Goal: Information Seeking & Learning: Learn about a topic

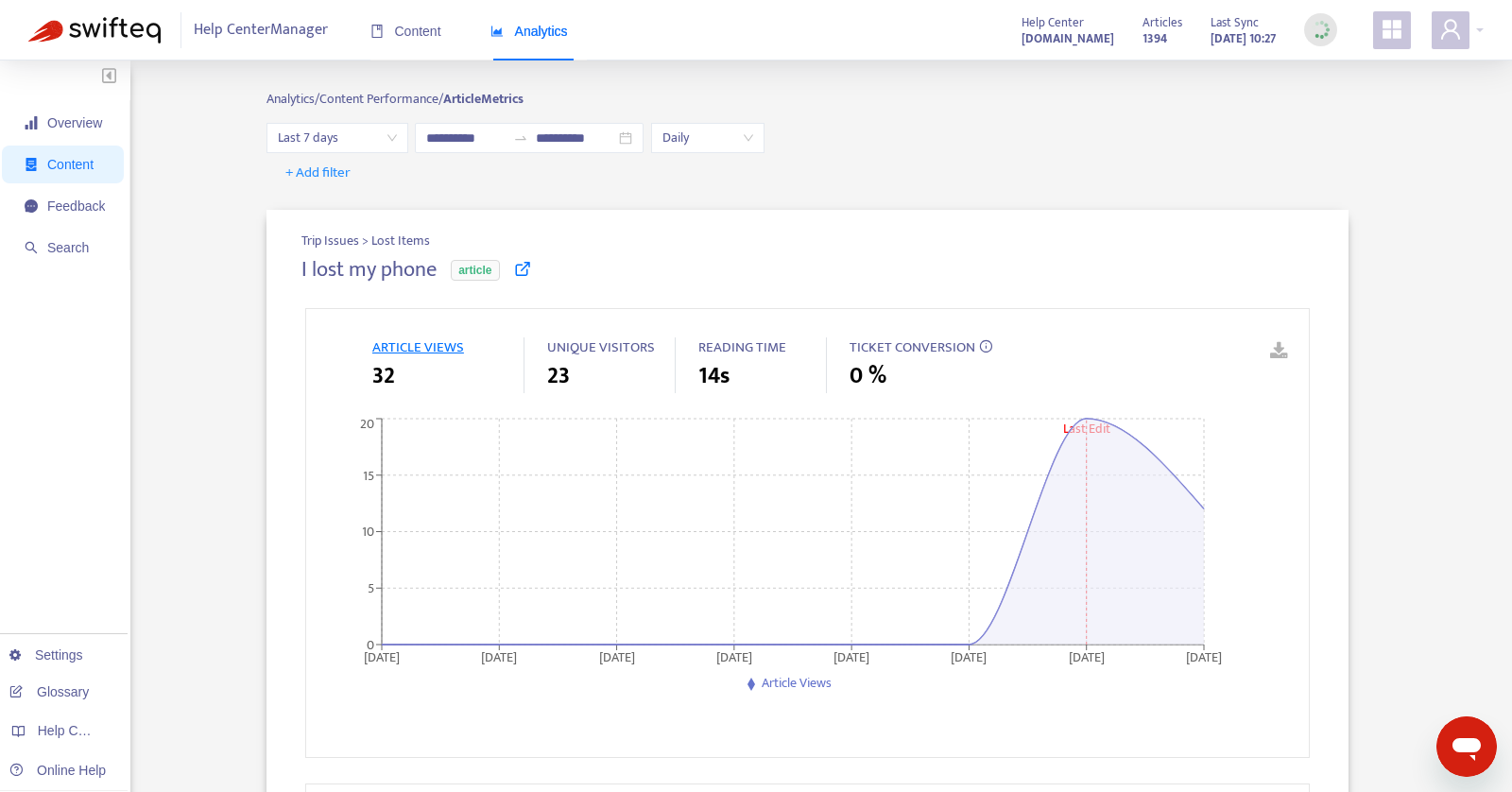
click at [547, 20] on div "Analytics" at bounding box center [529, 32] width 77 height 58
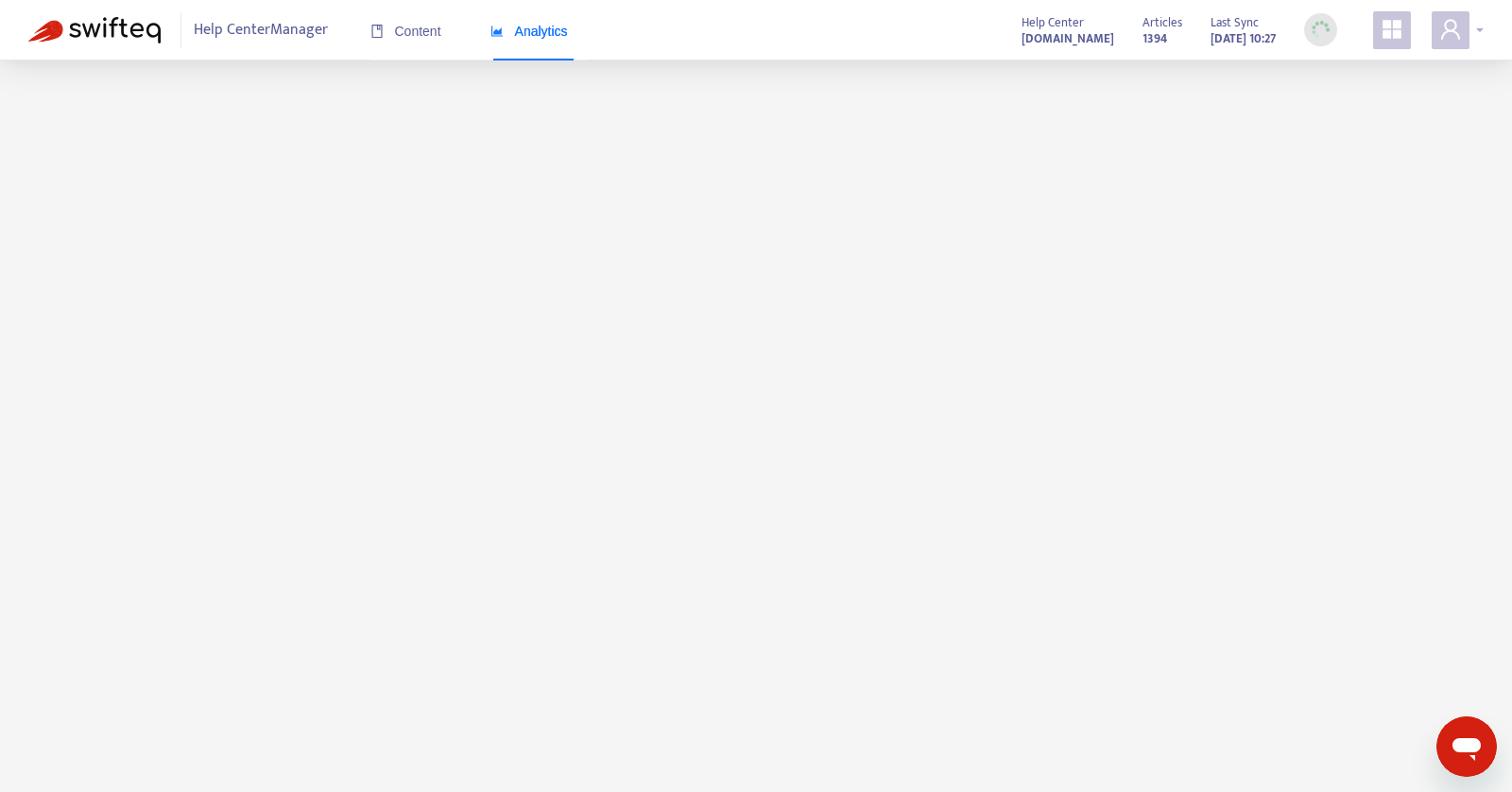
click at [1476, 32] on div at bounding box center [1458, 30] width 52 height 38
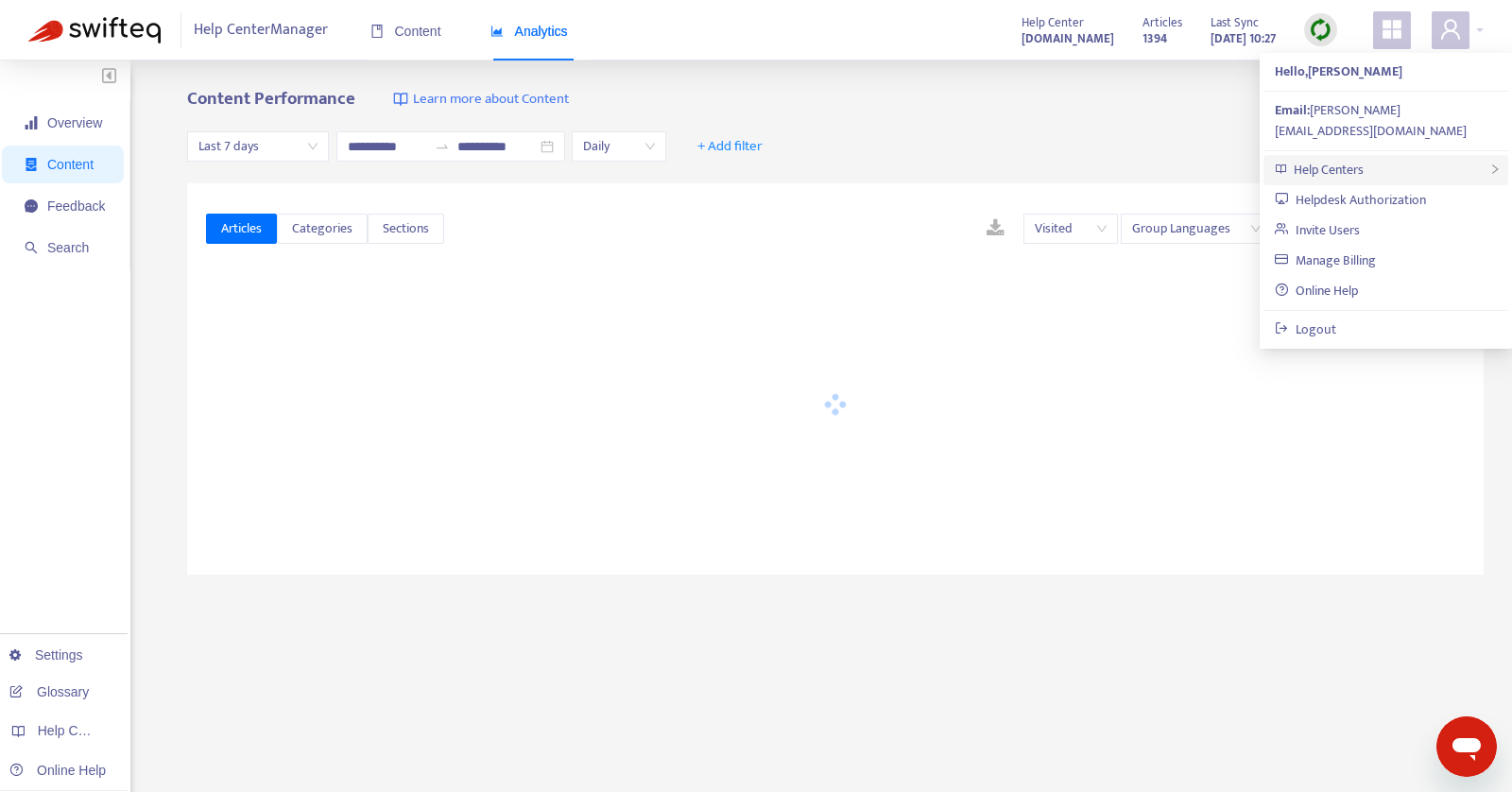
click at [1372, 156] on div "Help Centers" at bounding box center [1386, 170] width 245 height 30
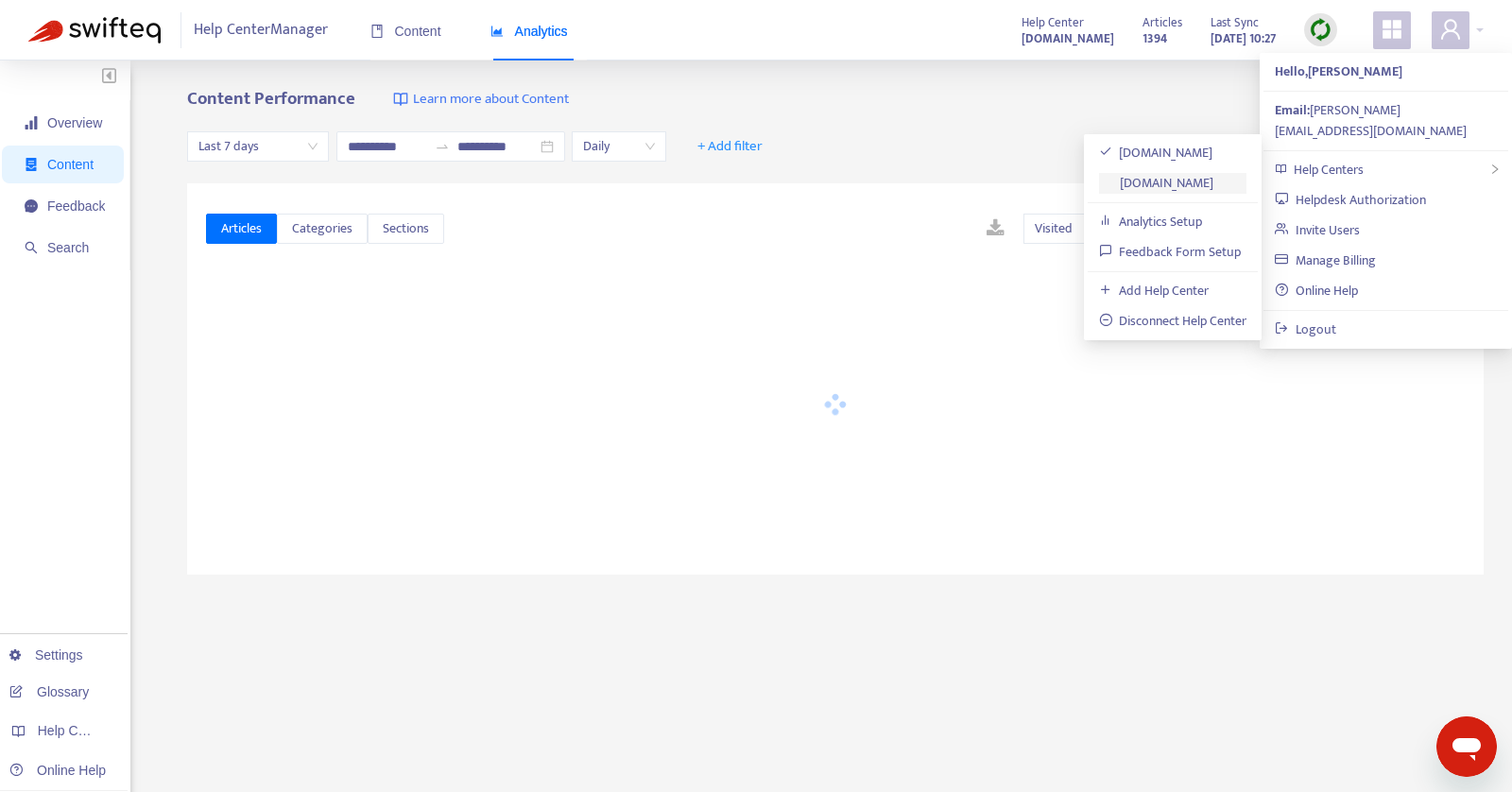
click at [1134, 179] on link "[DOMAIN_NAME]" at bounding box center [1156, 183] width 115 height 22
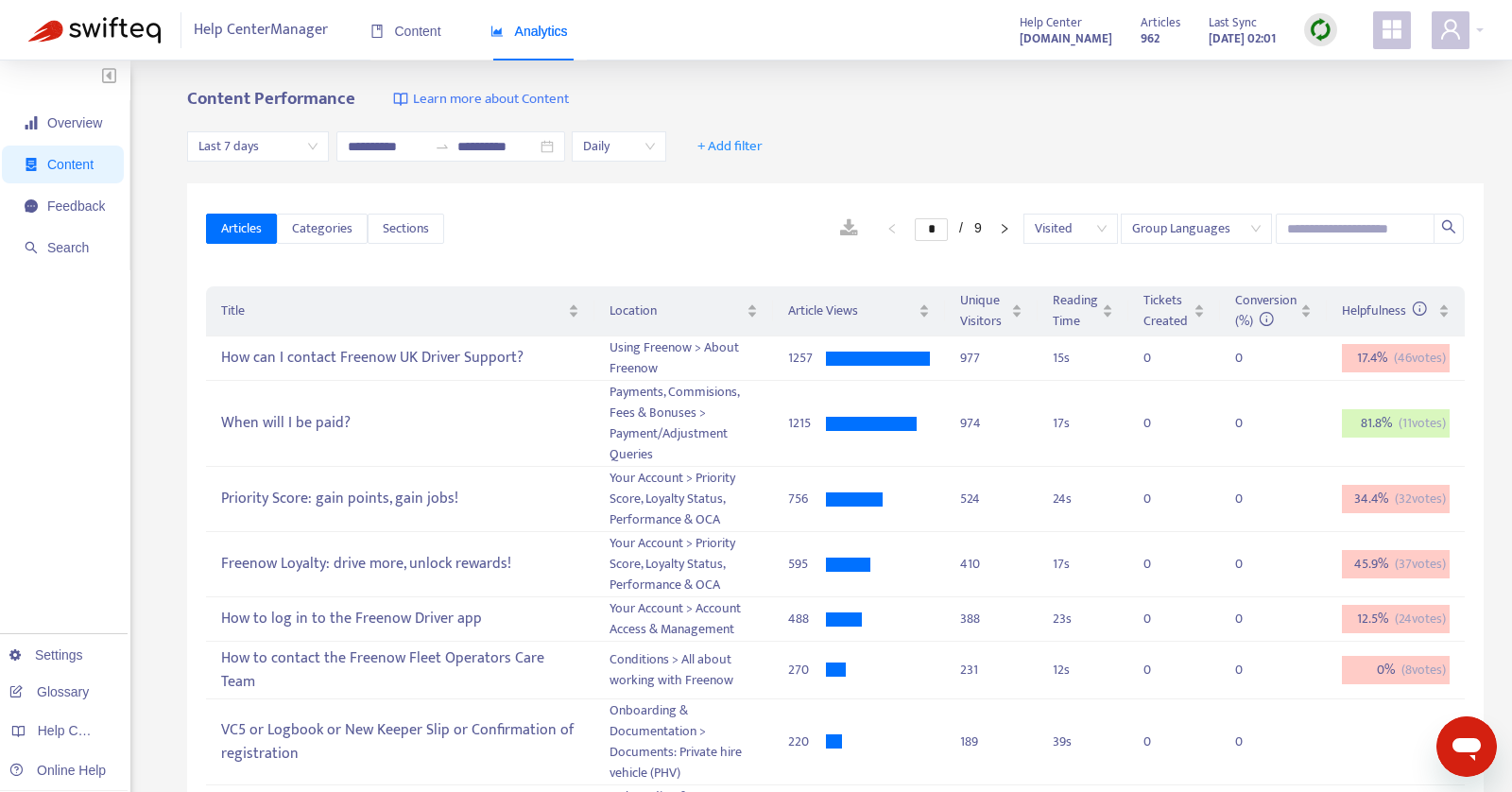
click at [275, 148] on span "Last 7 days" at bounding box center [258, 146] width 119 height 28
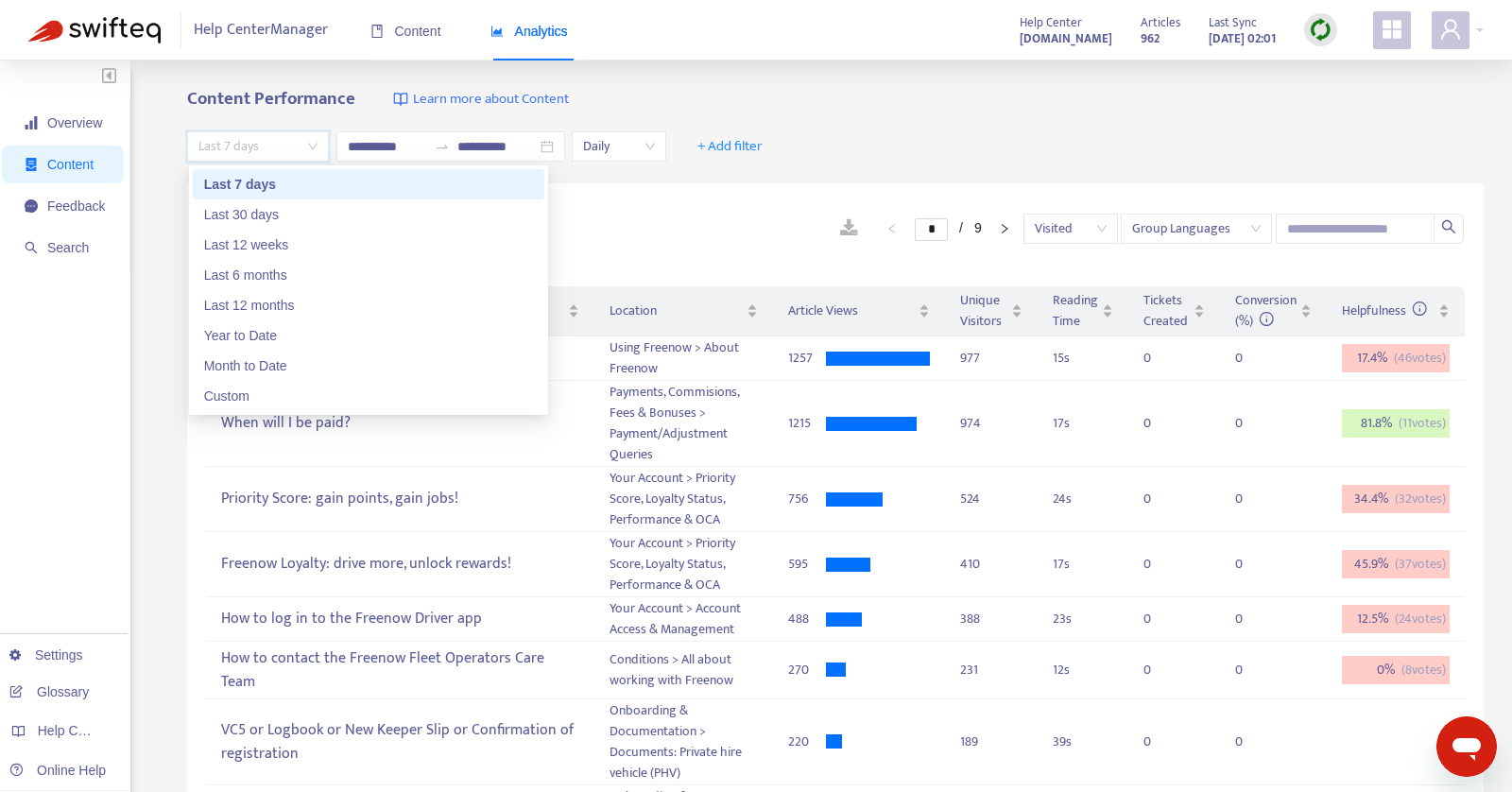
click at [278, 202] on div "Last 30 days" at bounding box center [369, 214] width 351 height 30
type input "**********"
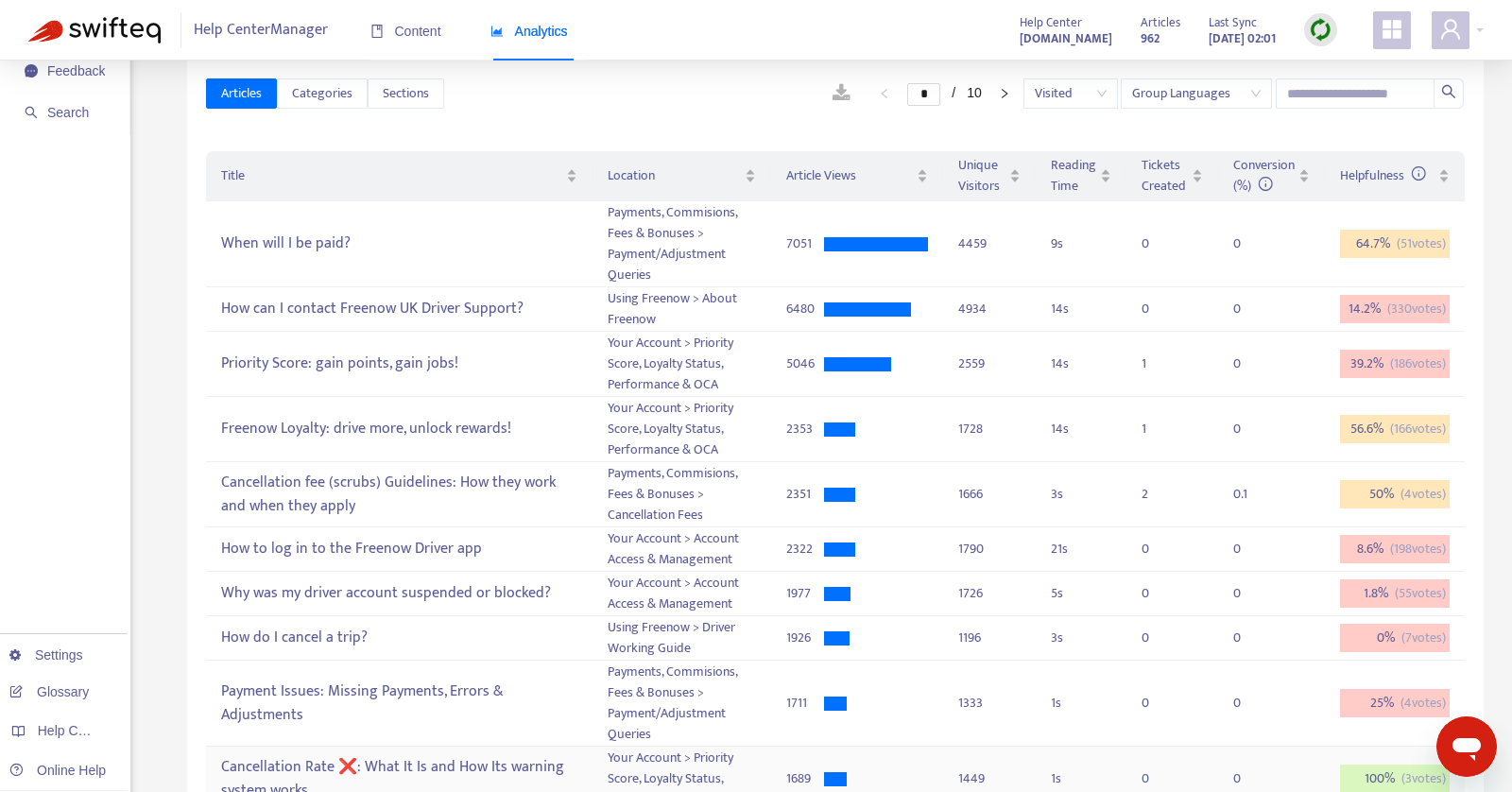
scroll to position [249, 0]
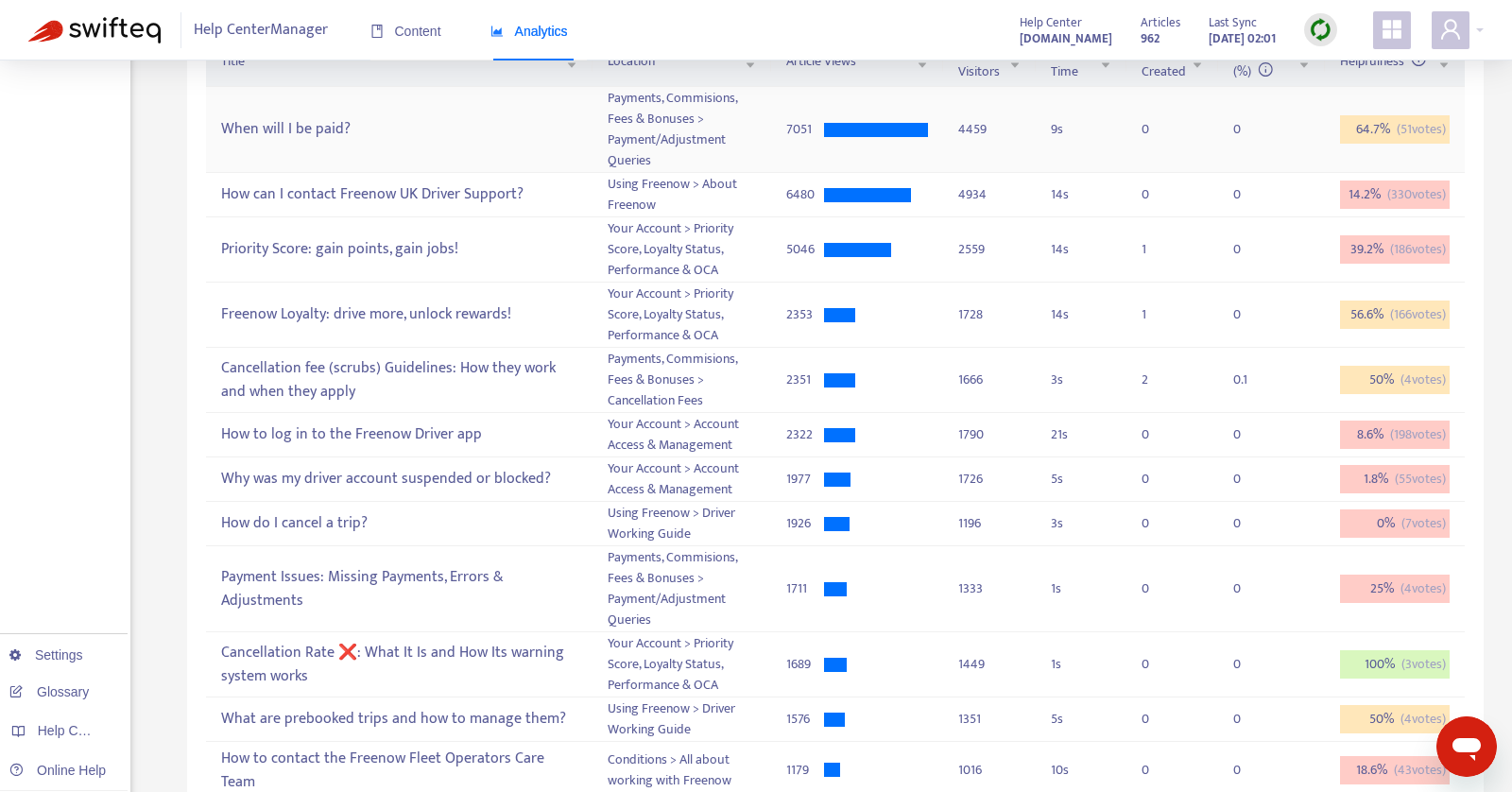
click at [423, 131] on div "When will I be paid?" at bounding box center [399, 129] width 356 height 31
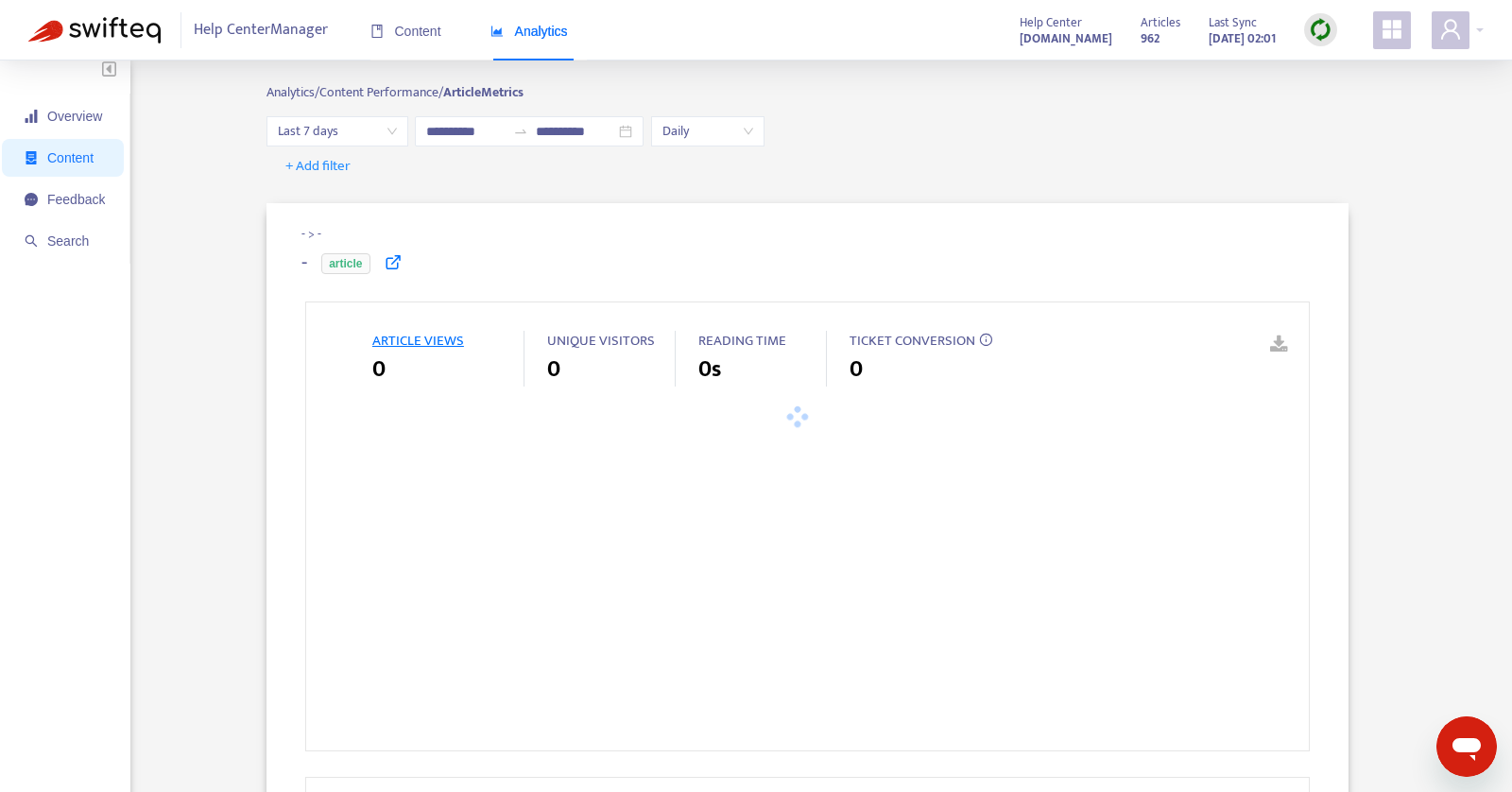
scroll to position [0, 0]
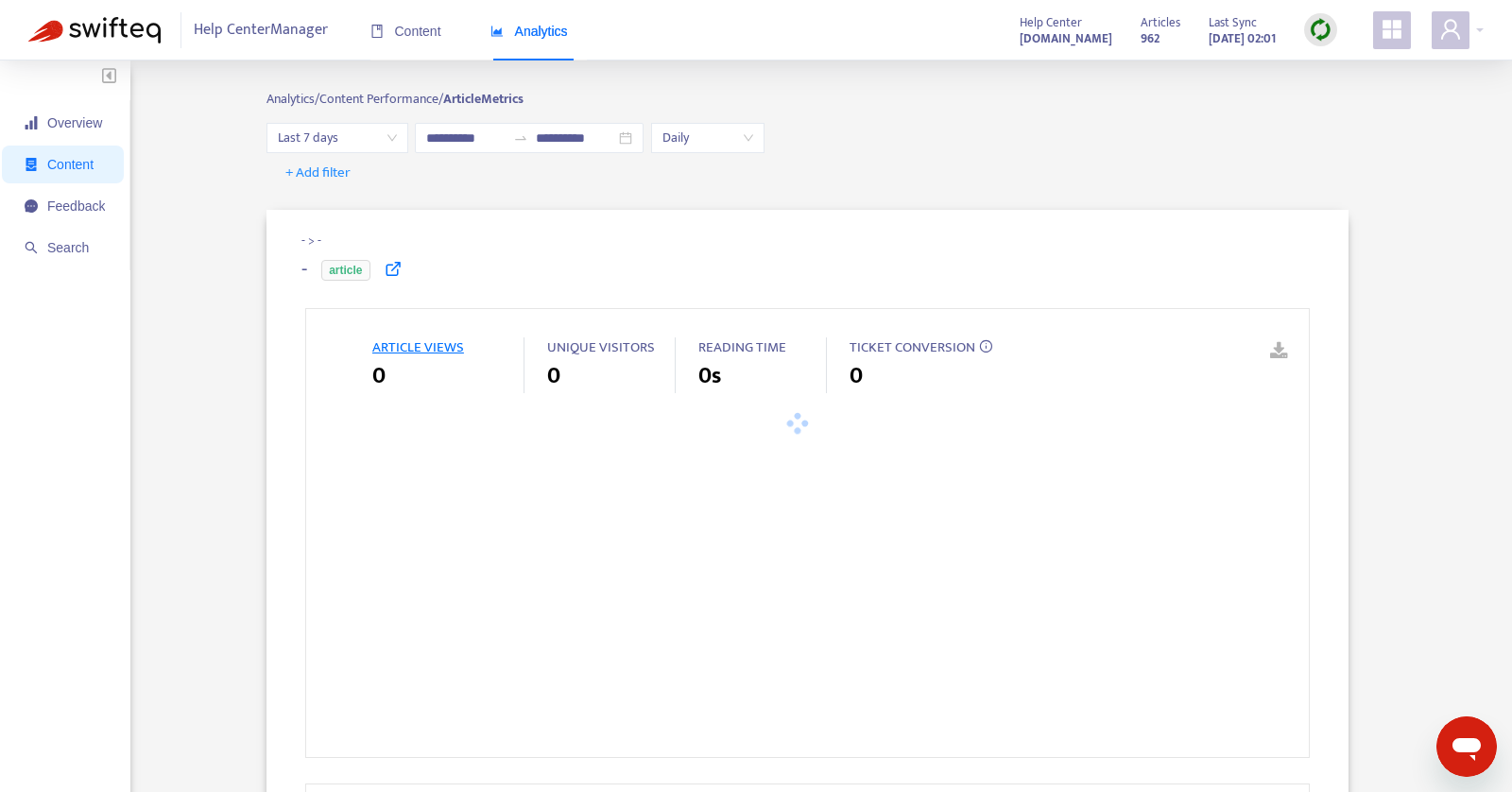
type input "**********"
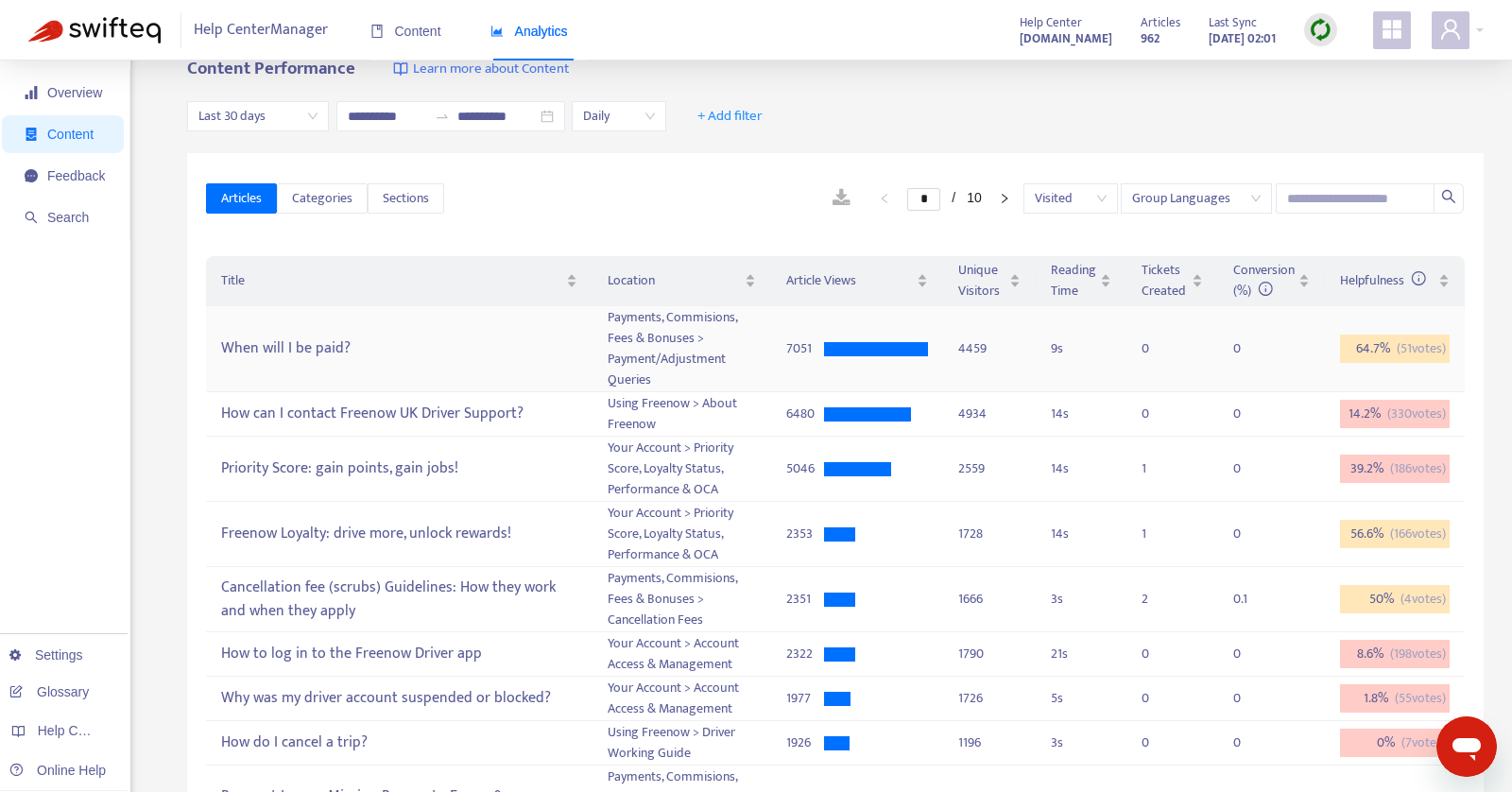
scroll to position [14, 0]
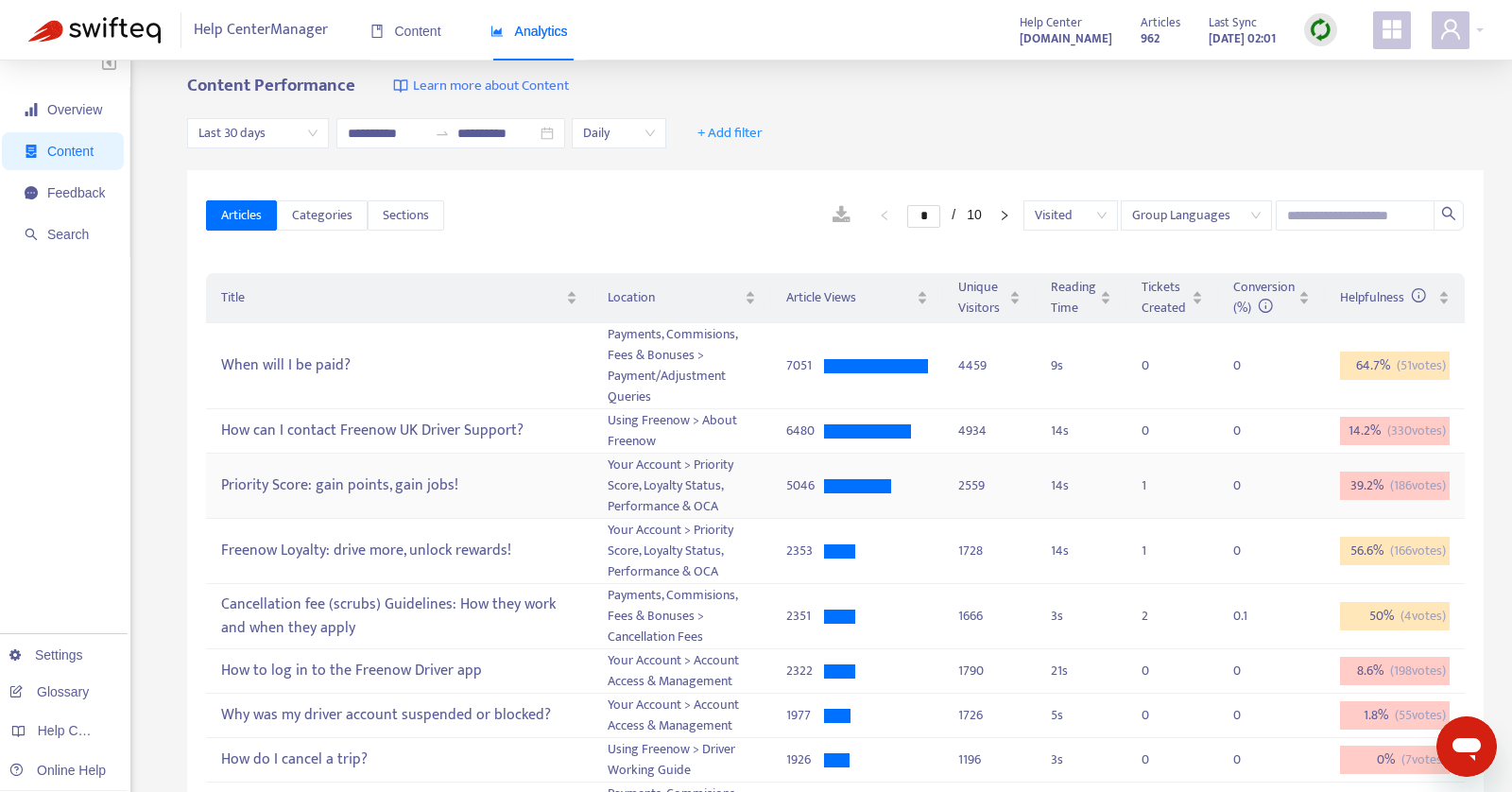
click at [415, 511] on td "Priority Score: gain points, gain jobs!" at bounding box center [399, 487] width 386 height 66
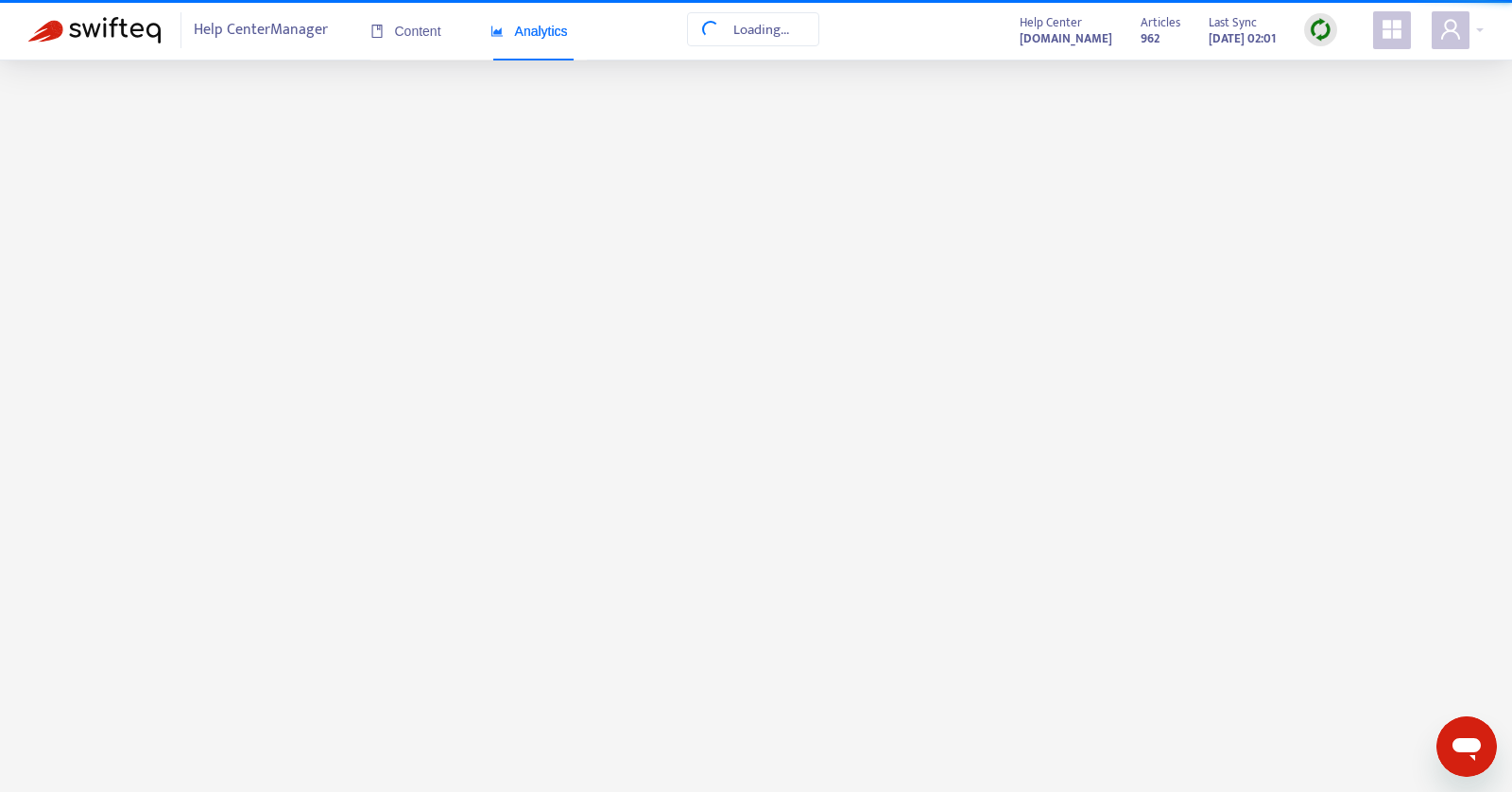
scroll to position [0, 0]
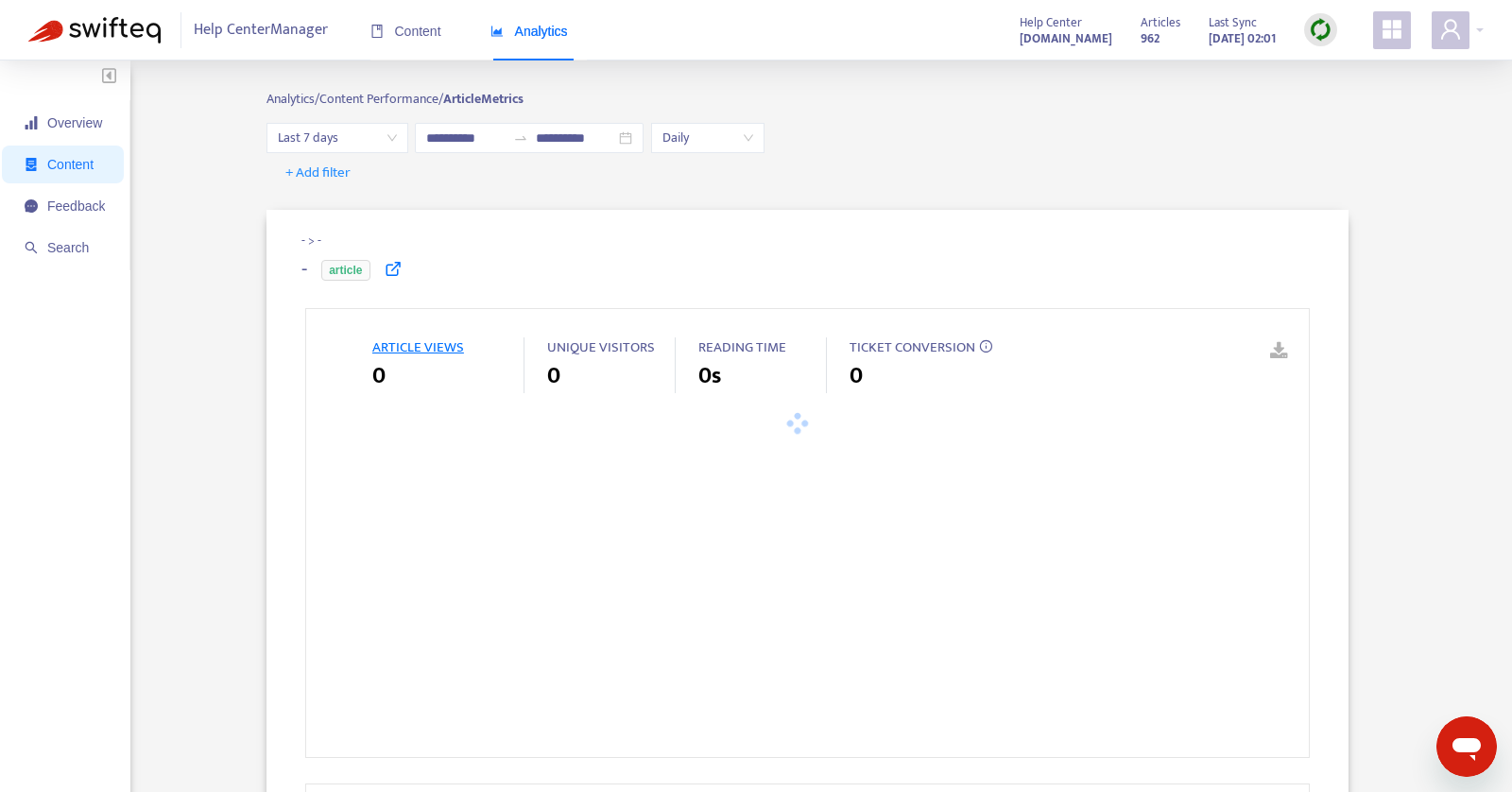
type input "**********"
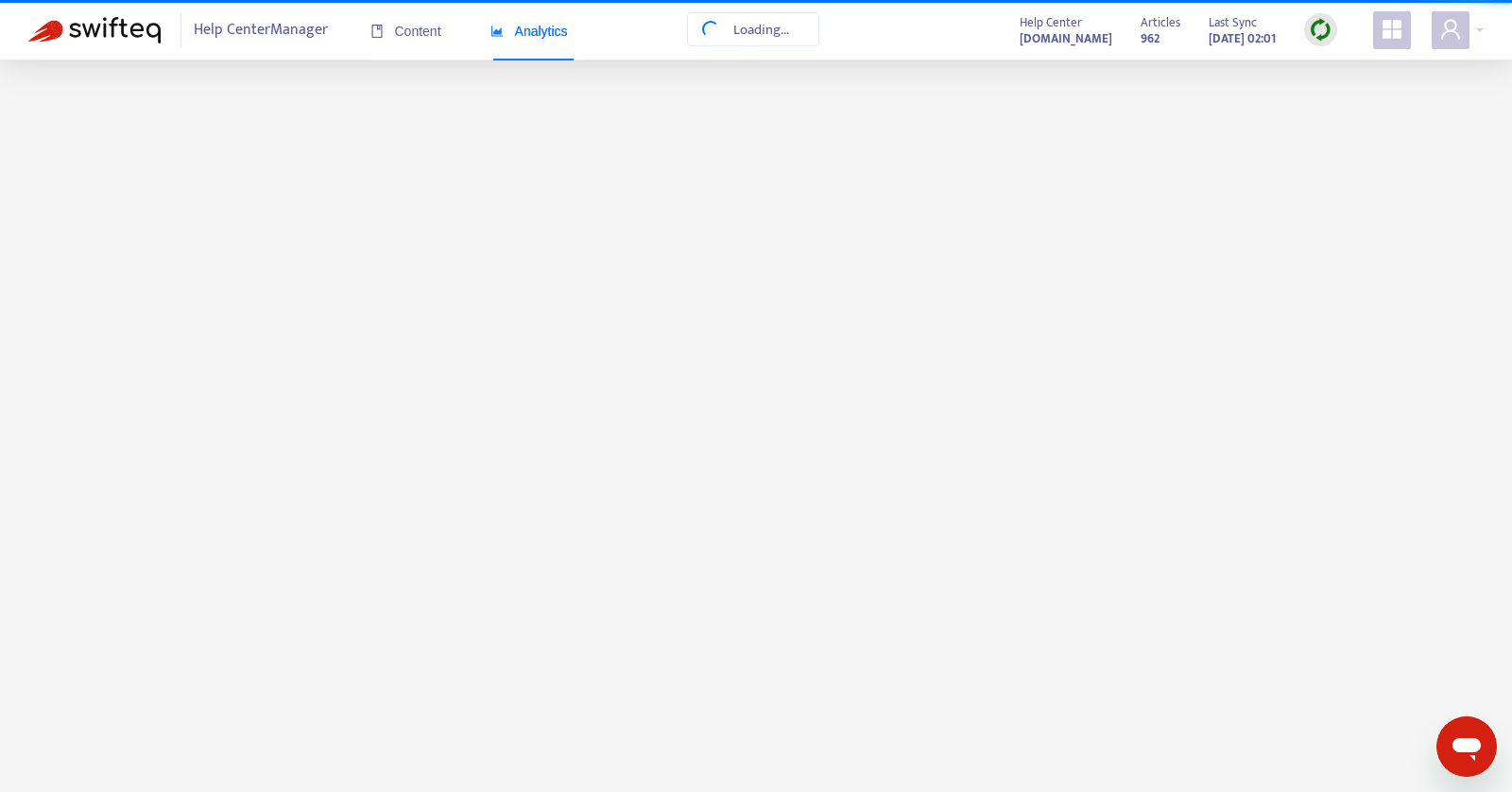
scroll to position [14, 0]
